Goal: Transaction & Acquisition: Obtain resource

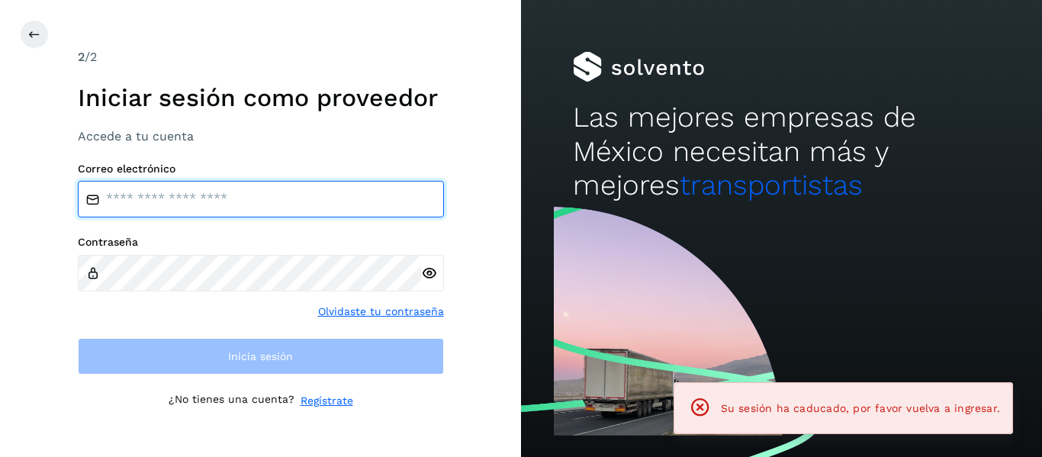
click at [185, 182] on input "email" at bounding box center [261, 199] width 366 height 37
type input "**********"
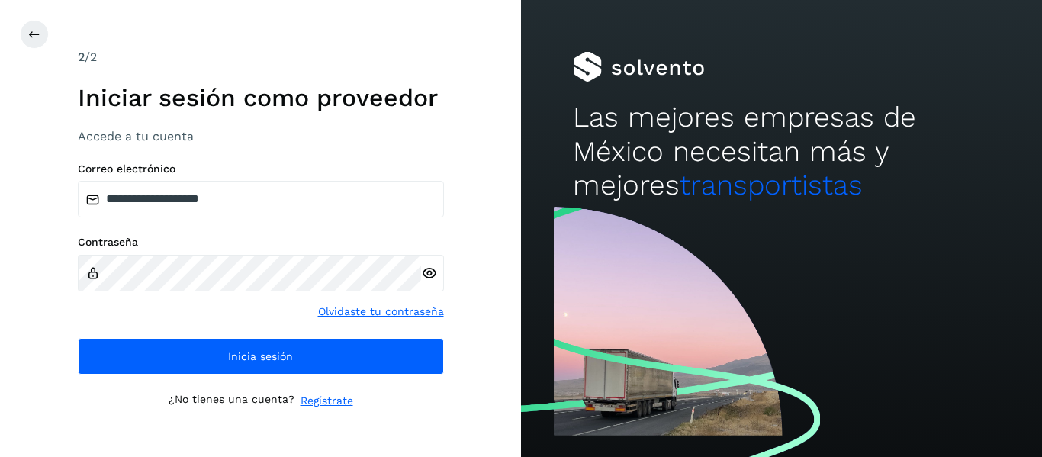
click at [426, 275] on icon at bounding box center [429, 273] width 16 height 16
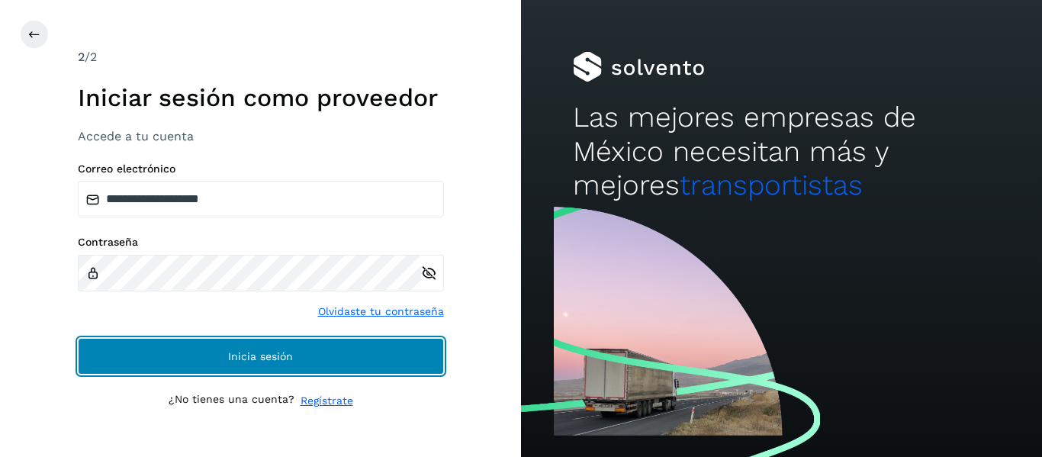
click at [223, 344] on button "Inicia sesión" at bounding box center [261, 356] width 366 height 37
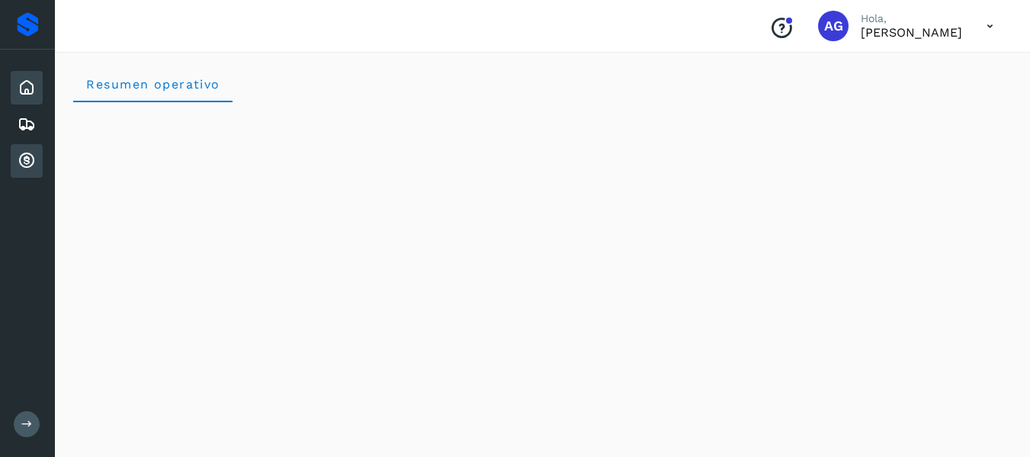
click at [27, 159] on icon at bounding box center [27, 161] width 18 height 18
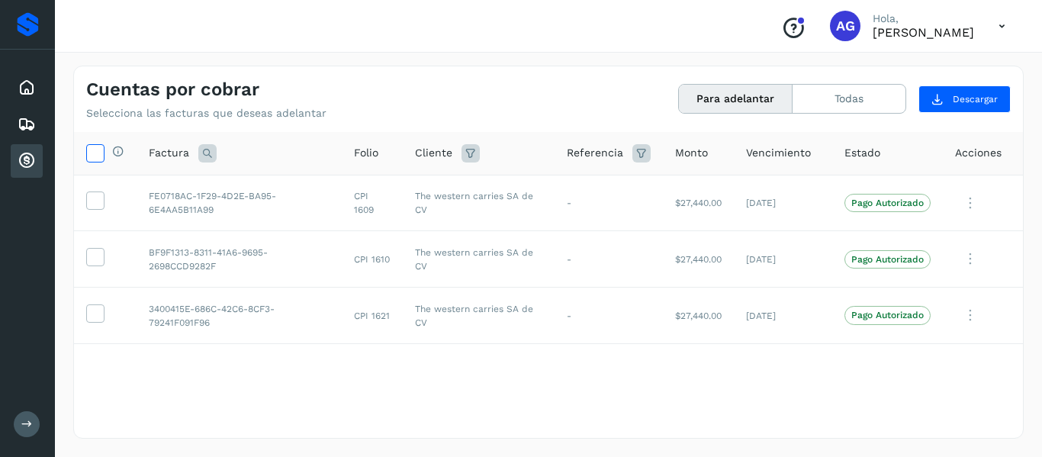
click at [90, 159] on icon at bounding box center [95, 152] width 16 height 16
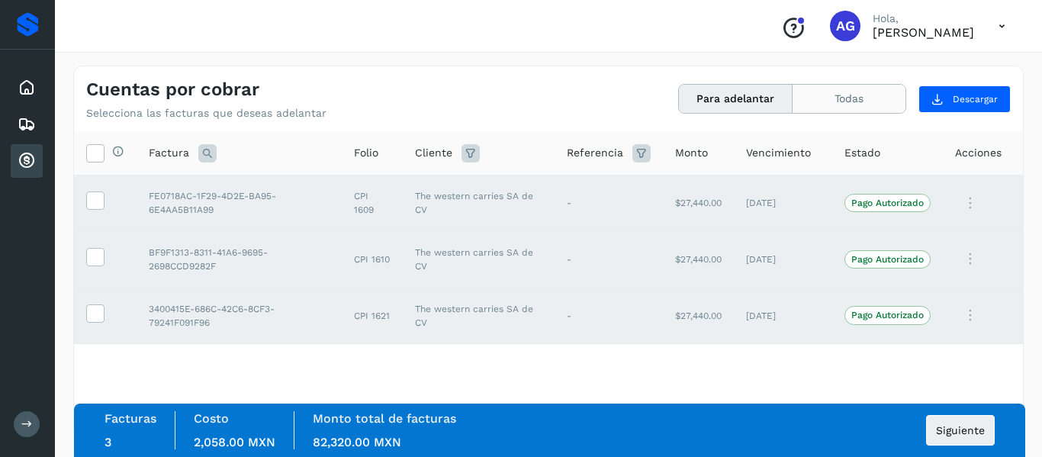
click at [862, 96] on button "Todas" at bounding box center [848, 99] width 113 height 28
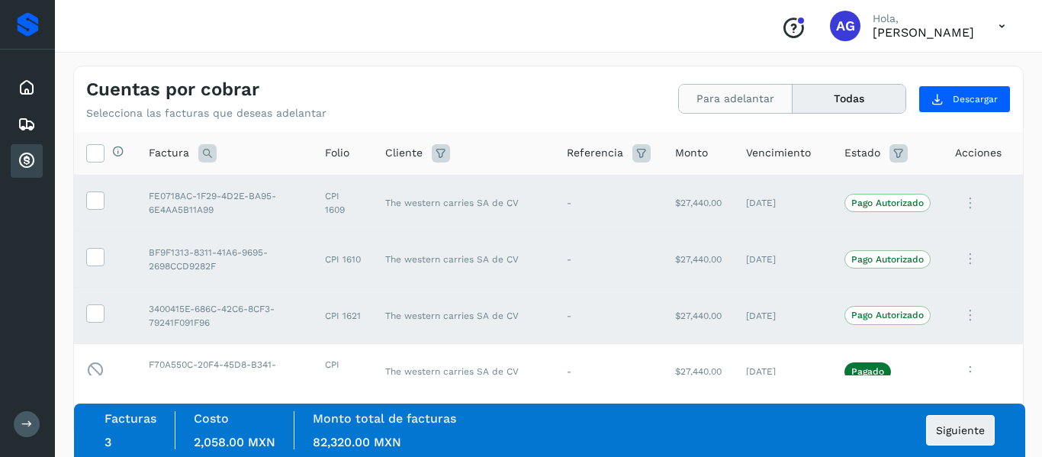
click at [734, 85] on button "Para adelantar" at bounding box center [736, 99] width 114 height 28
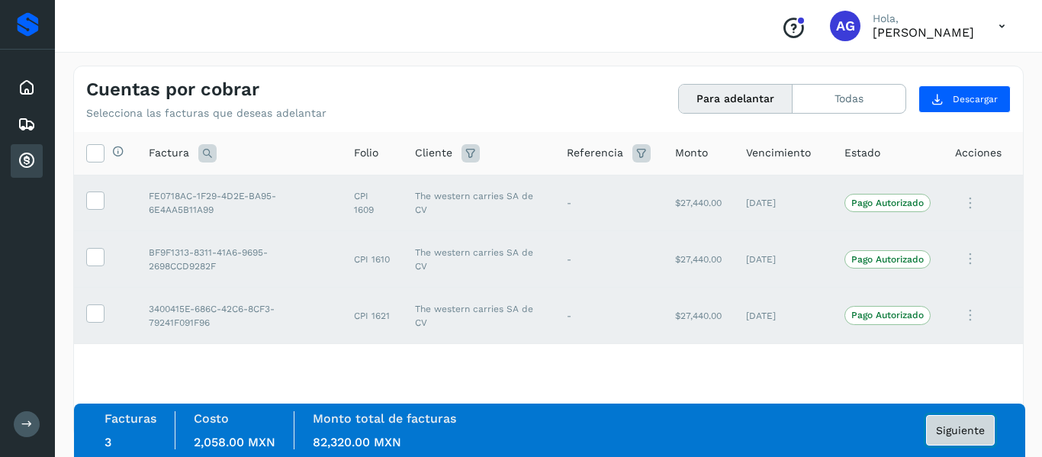
click at [981, 442] on button "Siguiente" at bounding box center [960, 430] width 69 height 31
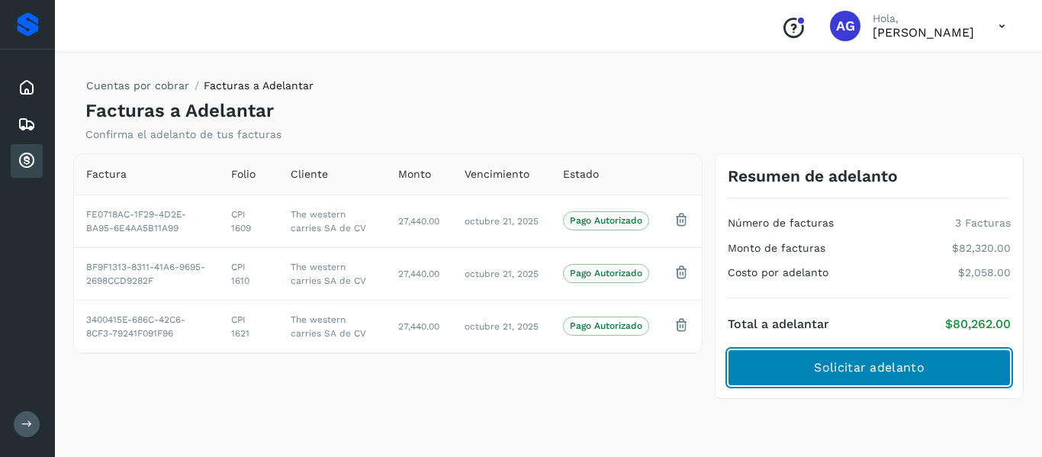
click at [859, 352] on button "Solicitar adelanto" at bounding box center [869, 367] width 283 height 37
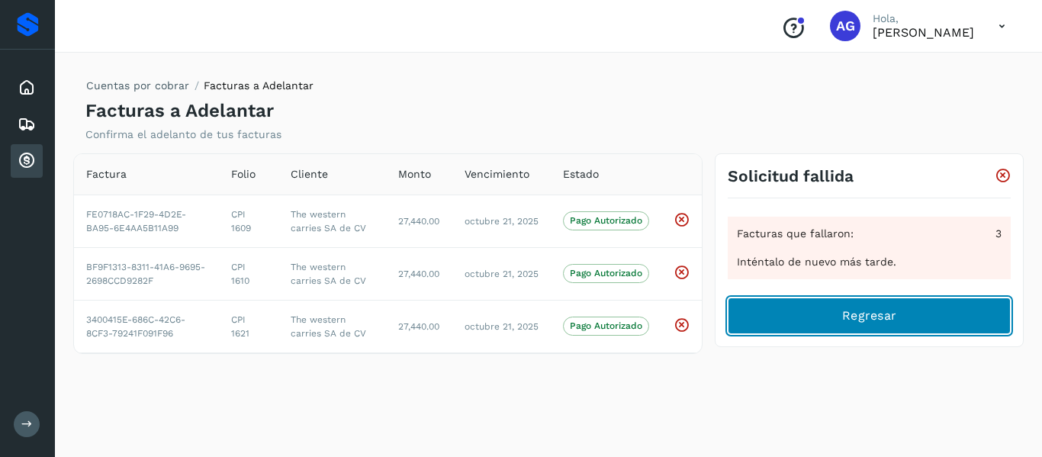
click at [905, 316] on button "Regresar" at bounding box center [869, 315] width 283 height 37
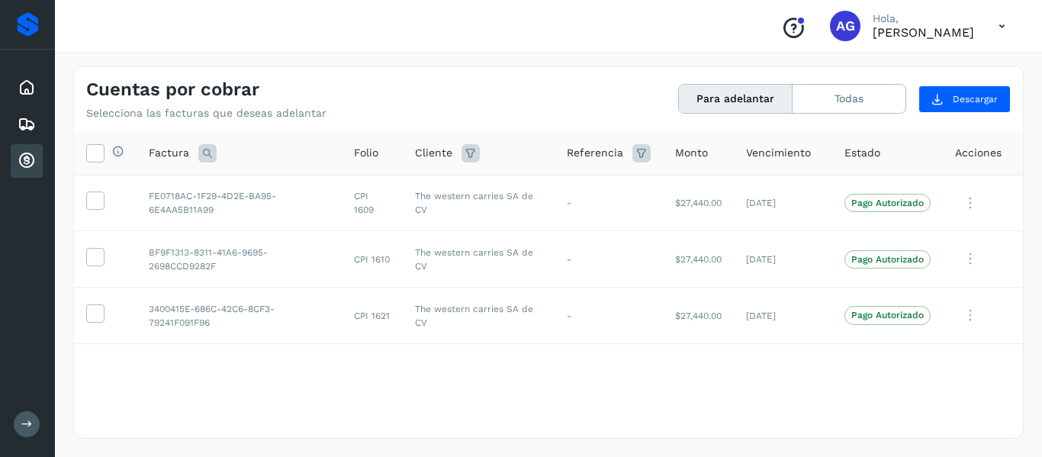
click at [96, 172] on th "Selecciona todas las facturas disponibles para adelanto" at bounding box center [105, 153] width 63 height 43
click at [95, 157] on icon at bounding box center [95, 152] width 16 height 16
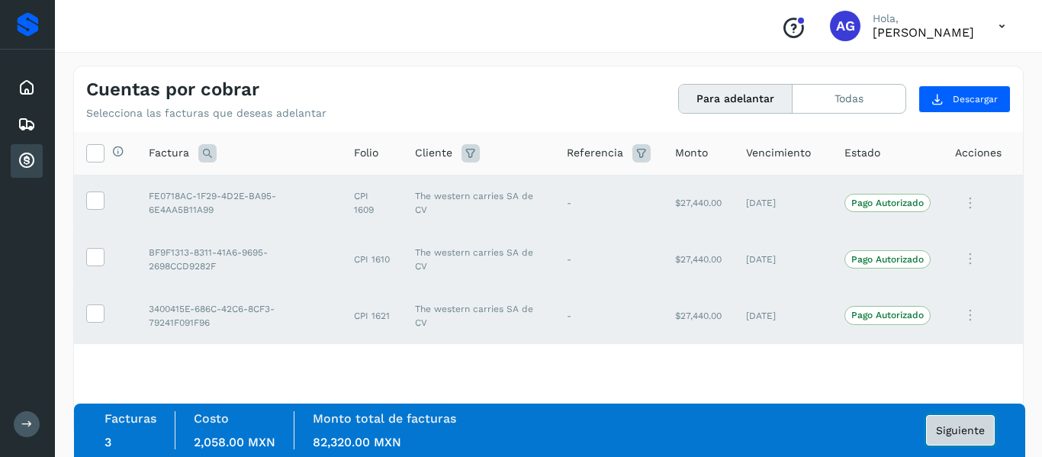
drag, startPoint x: 953, startPoint y: 426, endPoint x: 973, endPoint y: 426, distance: 19.8
click at [973, 426] on span "Siguiente" at bounding box center [960, 430] width 49 height 11
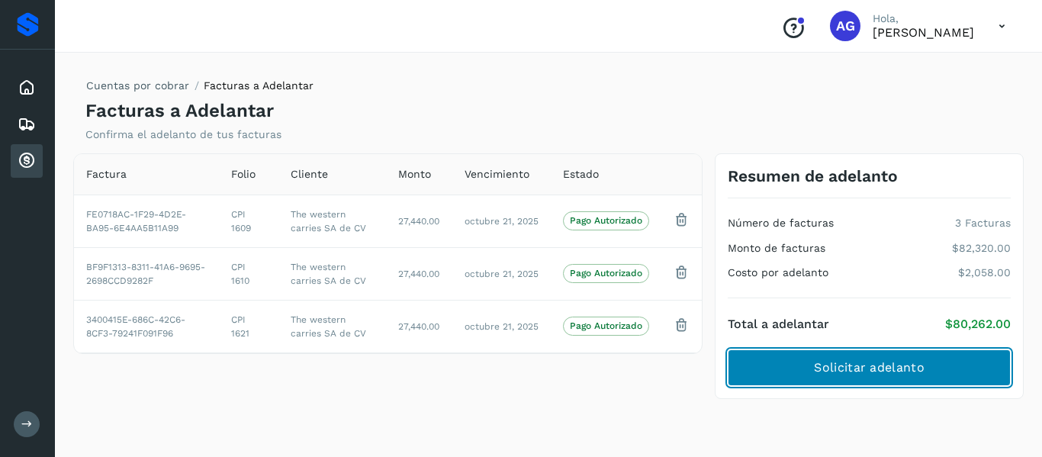
click at [911, 360] on span "Solicitar adelanto" at bounding box center [869, 367] width 110 height 17
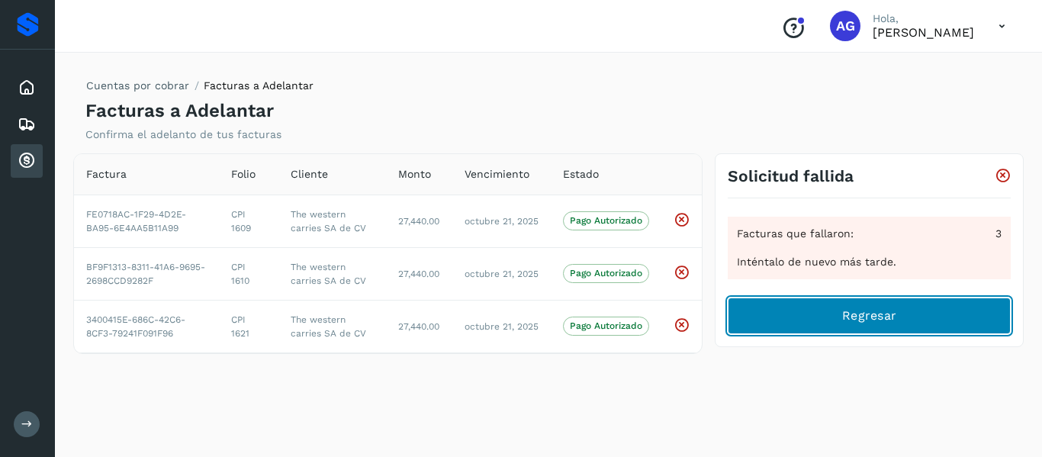
click at [752, 329] on button "Regresar" at bounding box center [869, 315] width 283 height 37
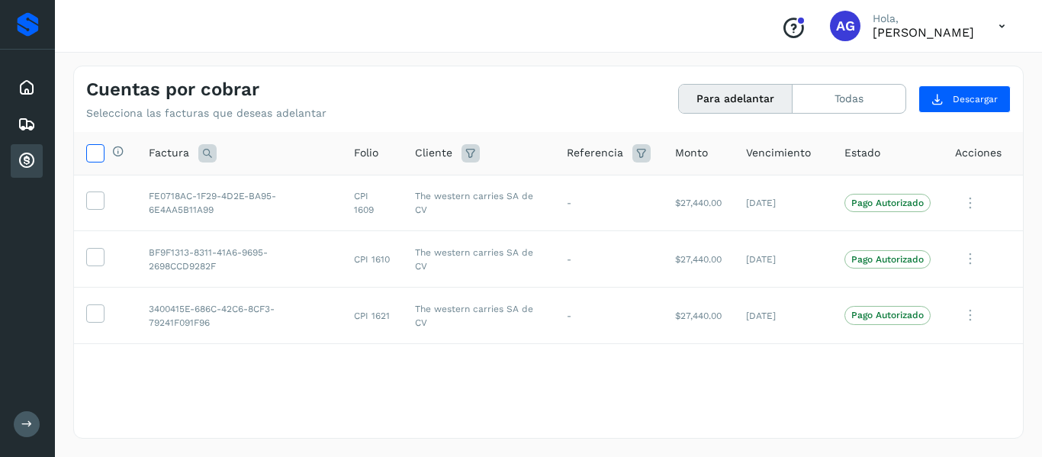
click at [88, 146] on icon at bounding box center [95, 152] width 16 height 16
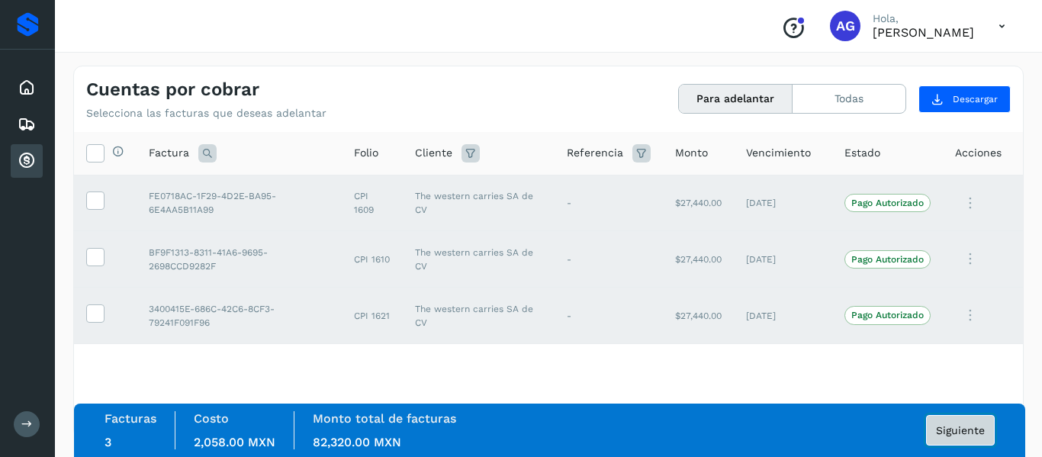
click at [958, 432] on span "Siguiente" at bounding box center [960, 430] width 49 height 11
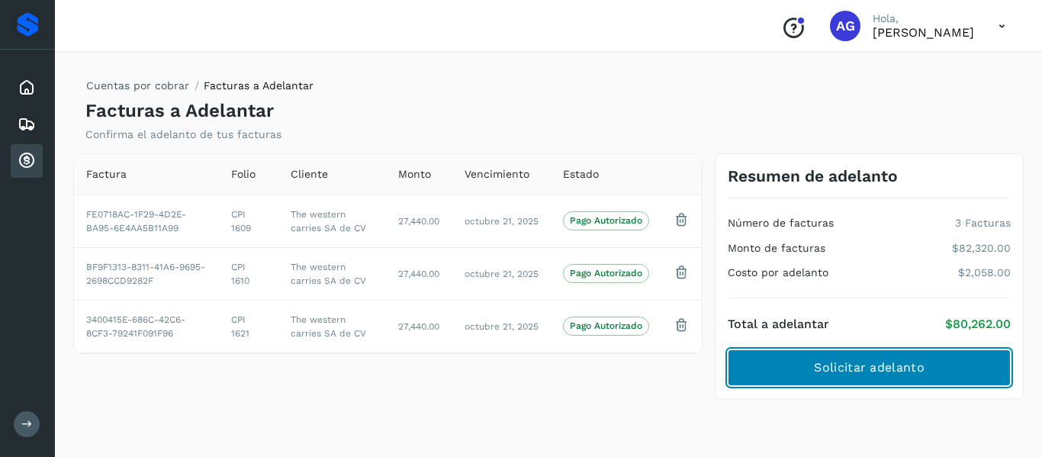
click at [887, 363] on span "Solicitar adelanto" at bounding box center [869, 367] width 110 height 17
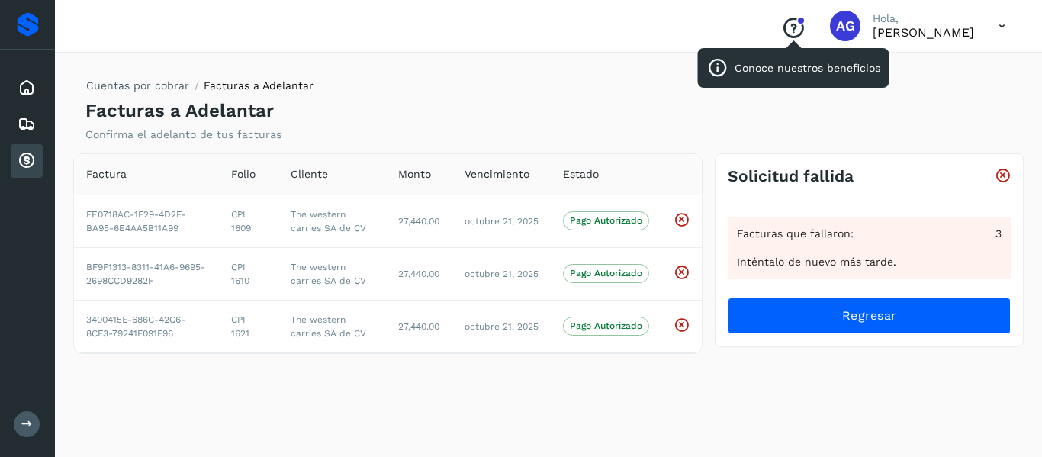
click at [781, 27] on icon "Conoce nuestros beneficios" at bounding box center [793, 28] width 24 height 24
